Goal: Understand process/instructions: Learn how to perform a task or action

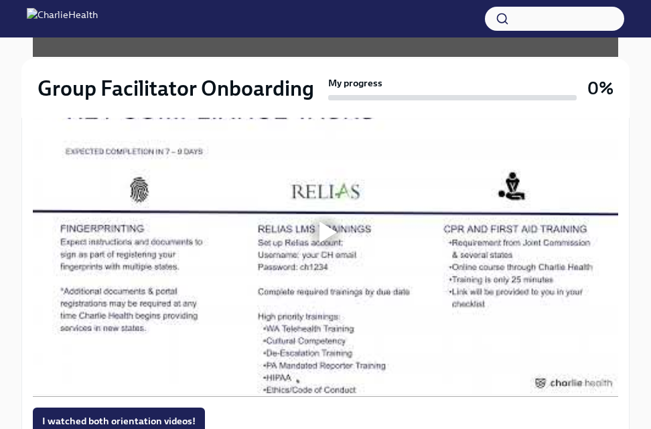
scroll to position [1205, 0]
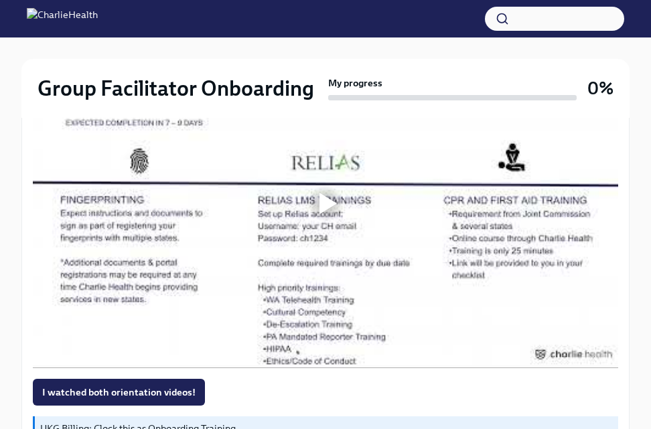
click at [324, 202] on div at bounding box center [327, 203] width 17 height 21
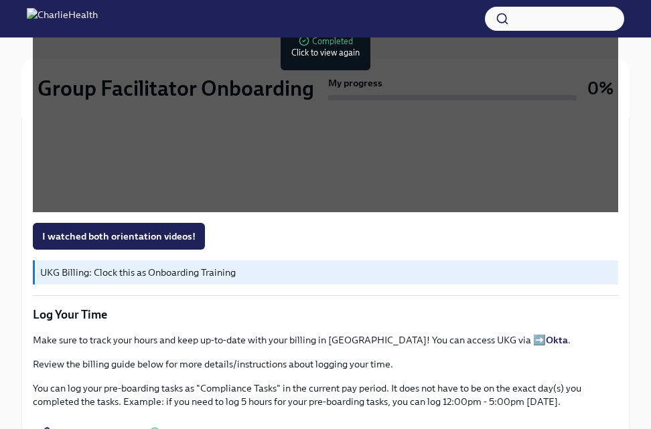
scroll to position [1339, 0]
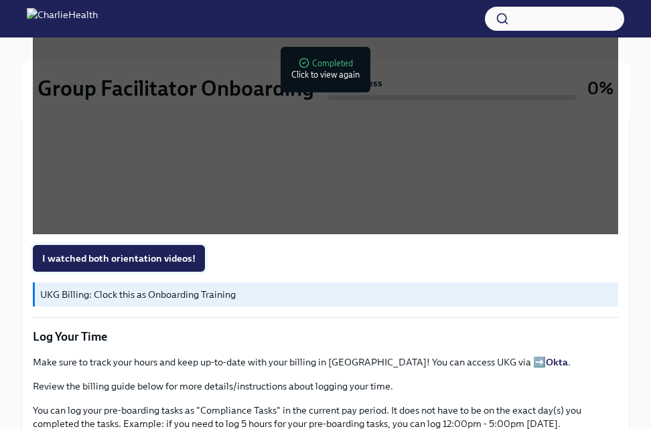
click at [152, 257] on span "I watched both orientation videos!" at bounding box center [118, 258] width 153 height 13
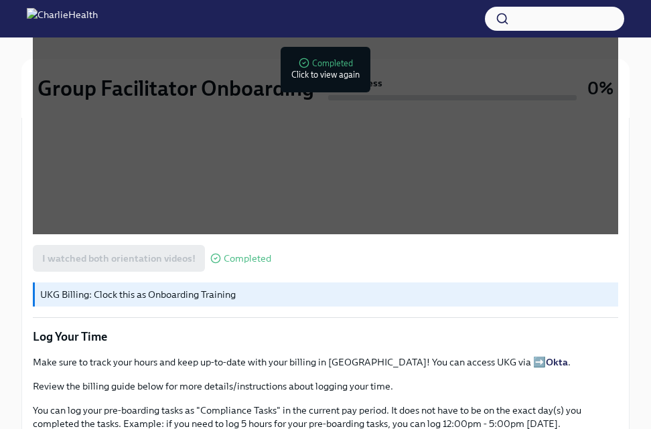
click at [149, 297] on p "UKG Billing: Clock this as Onboarding Training" at bounding box center [326, 294] width 572 height 13
click at [141, 295] on p "UKG Billing: Clock this as Onboarding Training" at bounding box center [326, 294] width 572 height 13
drag, startPoint x: 141, startPoint y: 295, endPoint x: 154, endPoint y: 289, distance: 15.0
click at [149, 292] on p "UKG Billing: Clock this as Onboarding Training" at bounding box center [326, 294] width 572 height 13
drag, startPoint x: 164, startPoint y: 287, endPoint x: 175, endPoint y: 291, distance: 11.2
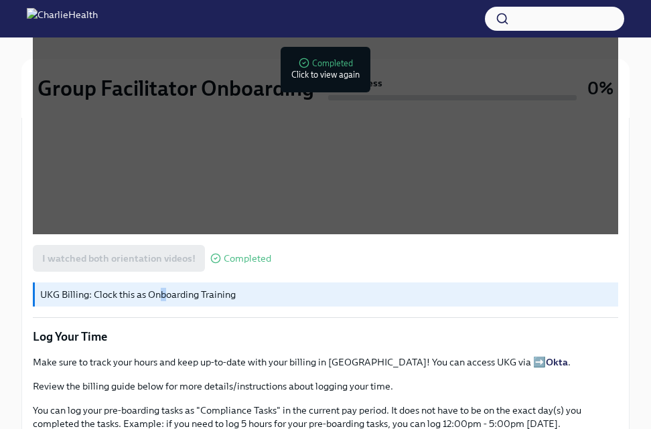
click at [165, 287] on div "UKG Billing: Clock this as Onboarding Training" at bounding box center [325, 295] width 585 height 24
click at [185, 293] on p "UKG Billing: Clock this as Onboarding Training" at bounding box center [326, 294] width 572 height 13
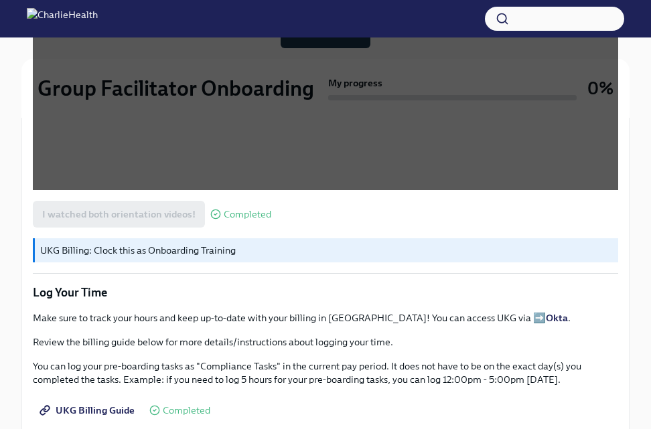
scroll to position [1406, 0]
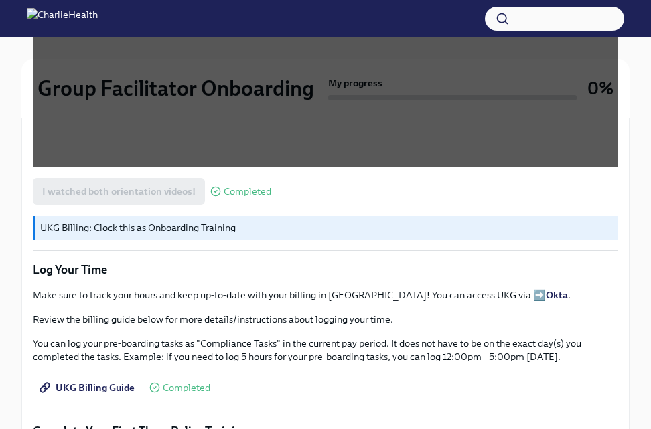
click at [464, 295] on p "Make sure to track your hours and keep up-to-date with your billing in UKG! You…" at bounding box center [325, 295] width 585 height 13
drag, startPoint x: 443, startPoint y: 294, endPoint x: 435, endPoint y: 293, distance: 8.1
click at [439, 294] on p "Make sure to track your hours and keep up-to-date with your billing in UKG! You…" at bounding box center [325, 295] width 585 height 13
drag, startPoint x: 428, startPoint y: 292, endPoint x: 349, endPoint y: 286, distance: 79.2
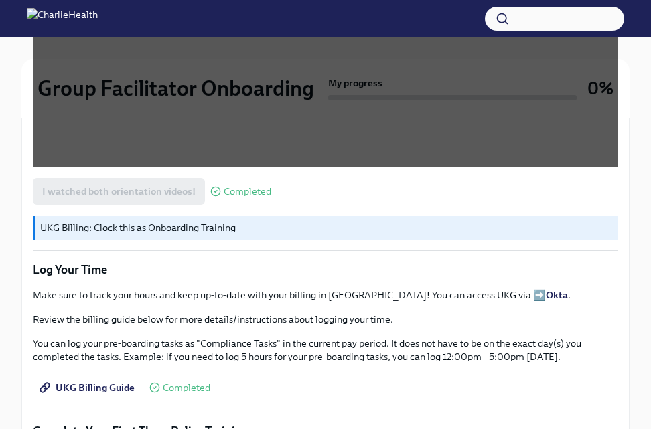
click at [442, 299] on p "Make sure to track your hours and keep up-to-date with your billing in UKG! You…" at bounding box center [325, 295] width 585 height 13
click at [156, 225] on p "UKG Billing: Clock this as Onboarding Training" at bounding box center [326, 227] width 572 height 13
click at [170, 225] on p "UKG Billing: Clock this as Onboarding Training" at bounding box center [326, 227] width 572 height 13
click at [63, 226] on p "UKG Billing: Clock this as Onboarding Training" at bounding box center [326, 227] width 572 height 13
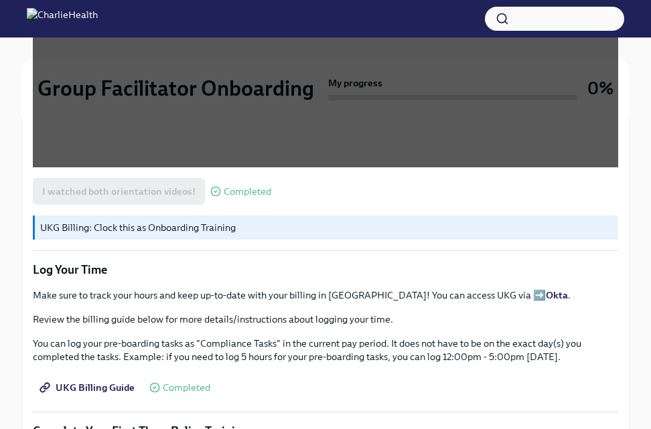
click at [71, 226] on p "UKG Billing: Clock this as Onboarding Training" at bounding box center [326, 227] width 572 height 13
click at [110, 232] on p "UKG Billing: Clock this as Onboarding Training" at bounding box center [326, 227] width 572 height 13
click at [443, 294] on p "Make sure to track your hours and keep up-to-date with your billing in UKG! You…" at bounding box center [325, 295] width 585 height 13
click at [305, 299] on p "Make sure to track your hours and keep up-to-date with your billing in UKG! You…" at bounding box center [325, 295] width 585 height 13
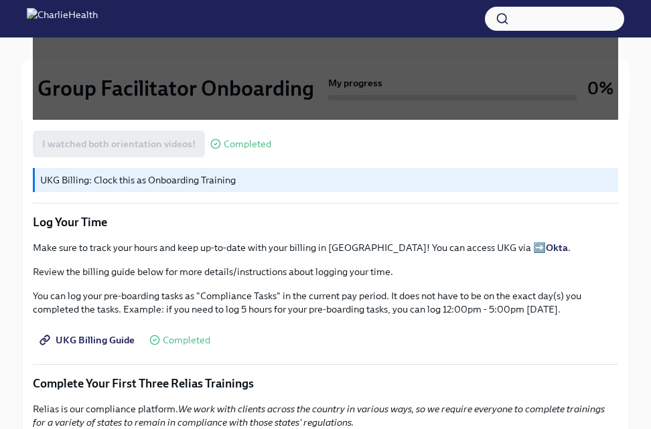
scroll to position [1473, 0]
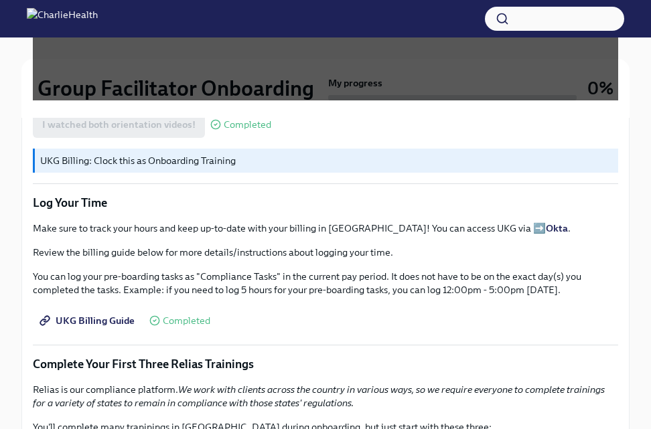
click at [101, 314] on span "UKG Billing Guide" at bounding box center [88, 320] width 92 height 13
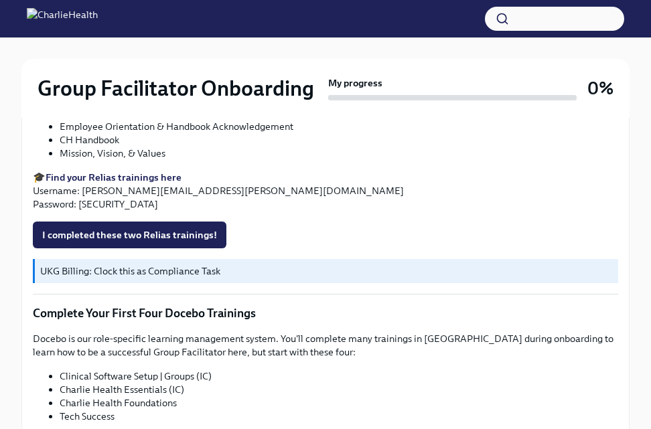
scroll to position [1808, 0]
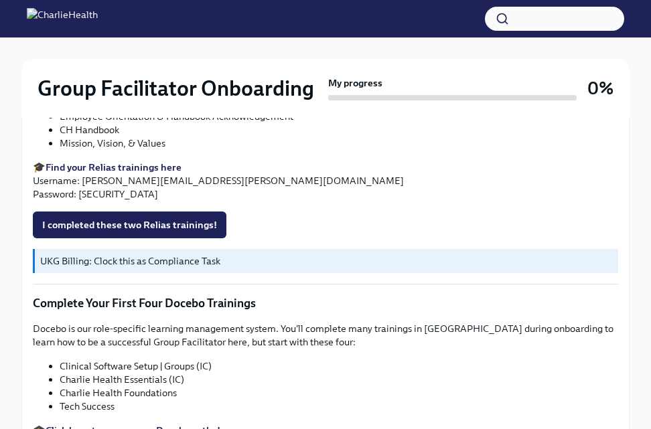
click at [133, 259] on p "UKG Billing: Clock this as Compliance Task" at bounding box center [326, 260] width 572 height 13
drag, startPoint x: 97, startPoint y: 256, endPoint x: 72, endPoint y: 256, distance: 24.8
click at [76, 256] on p "UKG Billing: Clock this as Compliance Task" at bounding box center [326, 260] width 572 height 13
click at [56, 260] on p "UKG Billing: Clock this as Compliance Task" at bounding box center [326, 260] width 572 height 13
click at [184, 260] on p "UKG Billing: Clock this as Compliance Task" at bounding box center [326, 260] width 572 height 13
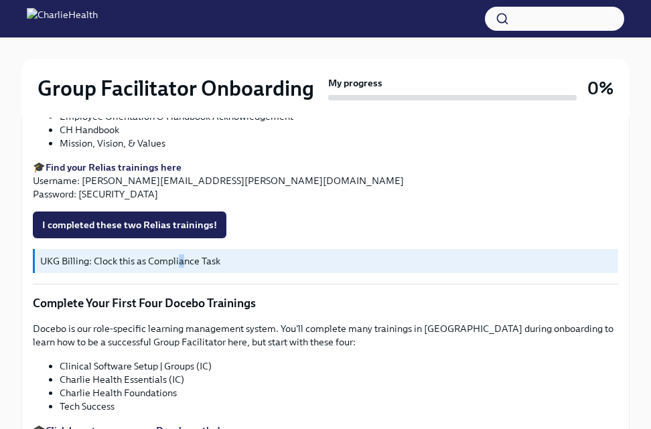
click at [181, 267] on p "UKG Billing: Clock this as Compliance Task" at bounding box center [326, 260] width 572 height 13
click at [206, 266] on p "UKG Billing: Clock this as Compliance Task" at bounding box center [326, 260] width 572 height 13
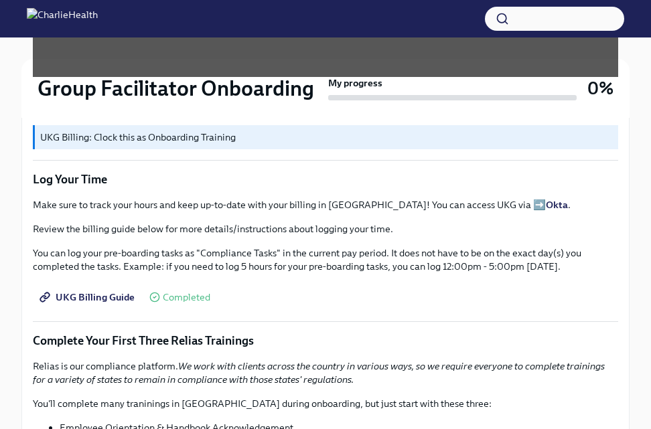
scroll to position [1473, 0]
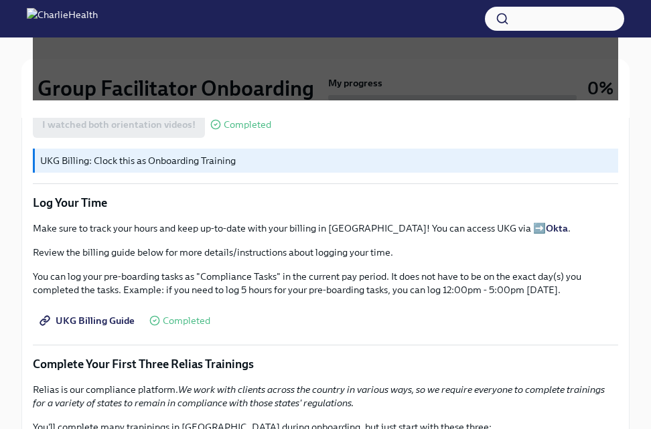
click at [445, 229] on p "Make sure to track your hours and keep up-to-date with your billing in UKG! You…" at bounding box center [325, 228] width 585 height 13
click at [455, 224] on p "Make sure to track your hours and keep up-to-date with your billing in UKG! You…" at bounding box center [325, 228] width 585 height 13
click at [295, 159] on p "UKG Billing: Clock this as Onboarding Training" at bounding box center [326, 160] width 572 height 13
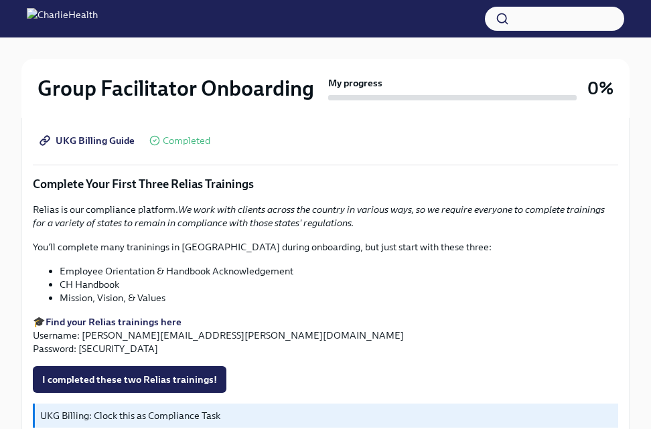
scroll to position [1674, 0]
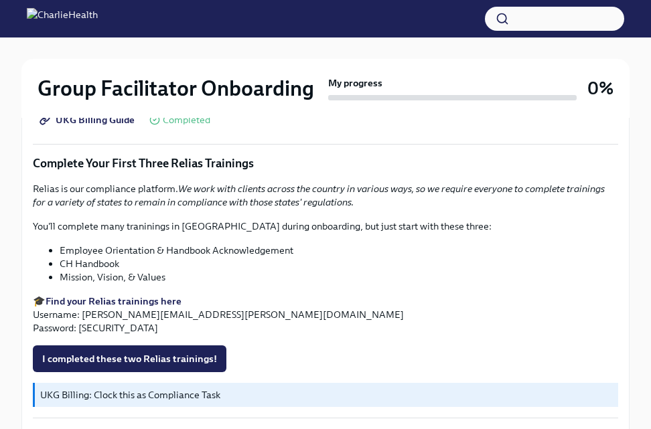
click at [131, 301] on strong "Find your Relias trainings here" at bounding box center [114, 301] width 136 height 12
drag, startPoint x: 80, startPoint y: 311, endPoint x: 230, endPoint y: 311, distance: 150.0
click at [230, 311] on p "🎓 Find your Relias trainings here Username: fayetta.bland@charliehealth.com Pas…" at bounding box center [325, 315] width 585 height 40
copy p "fayetta.bland@charliehealth.com"
click at [112, 325] on p "🎓 Find your Relias trainings here Username: fayetta.bland@charliehealth.com Pas…" at bounding box center [325, 315] width 585 height 40
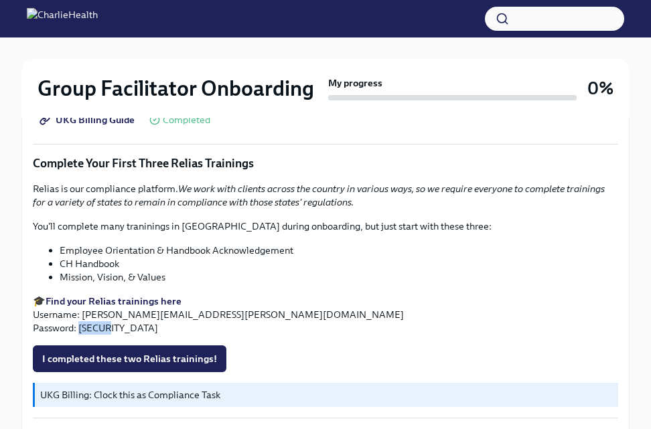
drag, startPoint x: 112, startPoint y: 325, endPoint x: 78, endPoint y: 326, distance: 33.5
click at [78, 326] on p "🎓 Find your Relias trainings here Username: fayetta.bland@charliehealth.com Pas…" at bounding box center [325, 315] width 585 height 40
copy p "ch1234"
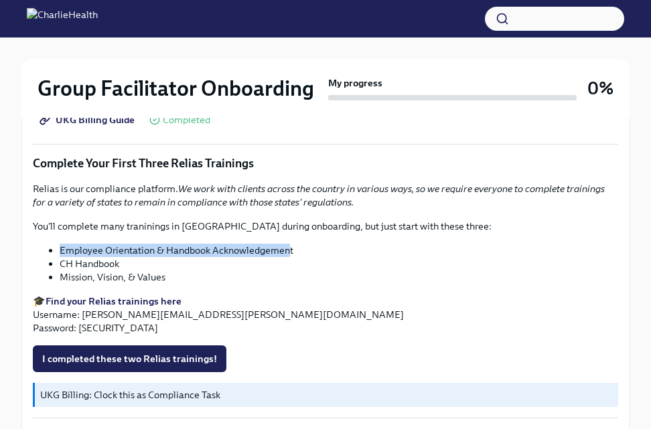
drag, startPoint x: 291, startPoint y: 247, endPoint x: 39, endPoint y: 248, distance: 252.4
click at [39, 248] on ul "Employee Orientation & Handbook Acknowledgement CH Handbook Mission, Vision, & …" at bounding box center [325, 264] width 585 height 40
copy li "Employee Orientation & Handbook Acknowledgemen"
